Goal: Transaction & Acquisition: Purchase product/service

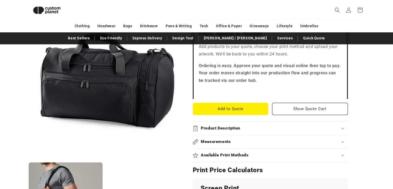
scroll to position [149, 0]
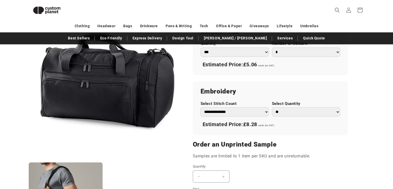
scroll to position [280, 0]
